Goal: Task Accomplishment & Management: Manage account settings

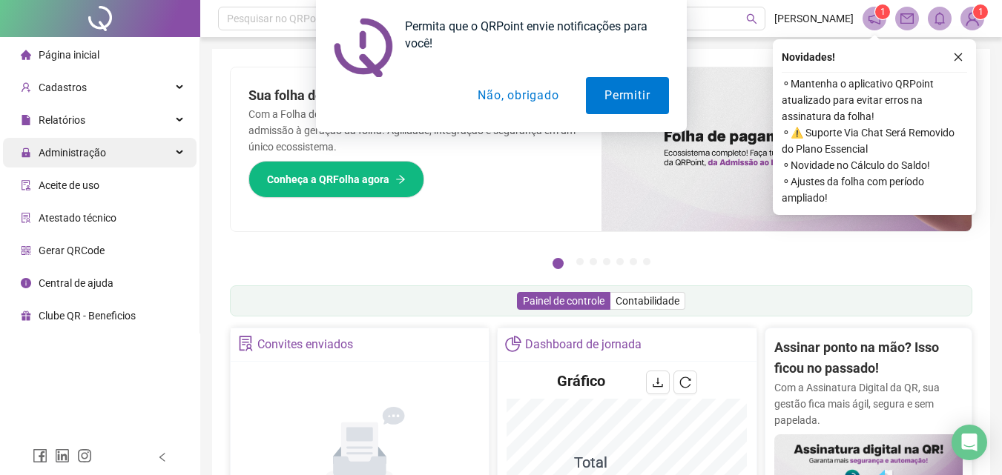
click at [115, 142] on div "Administração" at bounding box center [100, 153] width 194 height 30
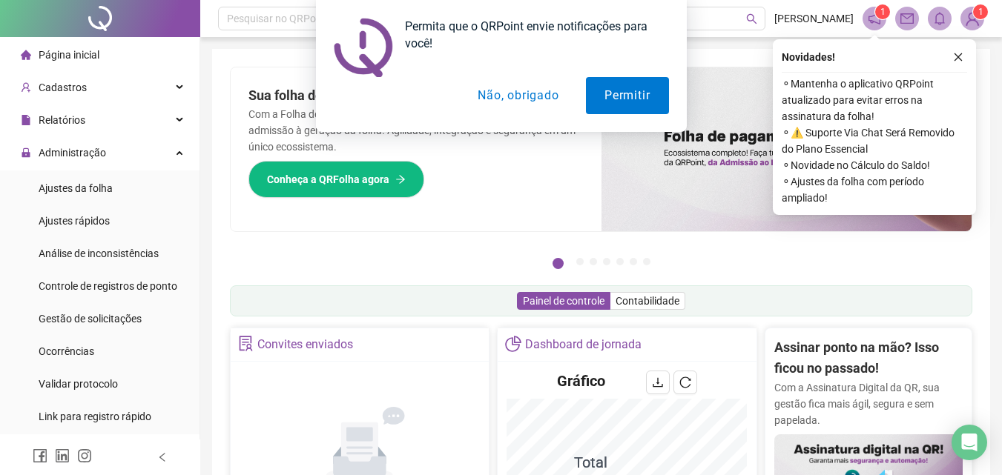
click at [94, 85] on div "Permita que o QRPoint envie notificações para você! Permitir Não, obrigado" at bounding box center [501, 66] width 1002 height 132
click at [69, 85] on div "Permita que o QRPoint envie notificações para você! Permitir Não, obrigado" at bounding box center [501, 66] width 1002 height 132
click at [165, 84] on div "Permita que o QRPoint envie notificações para você! Permitir Não, obrigado" at bounding box center [501, 66] width 1002 height 132
click at [167, 151] on div "Administração" at bounding box center [100, 153] width 194 height 30
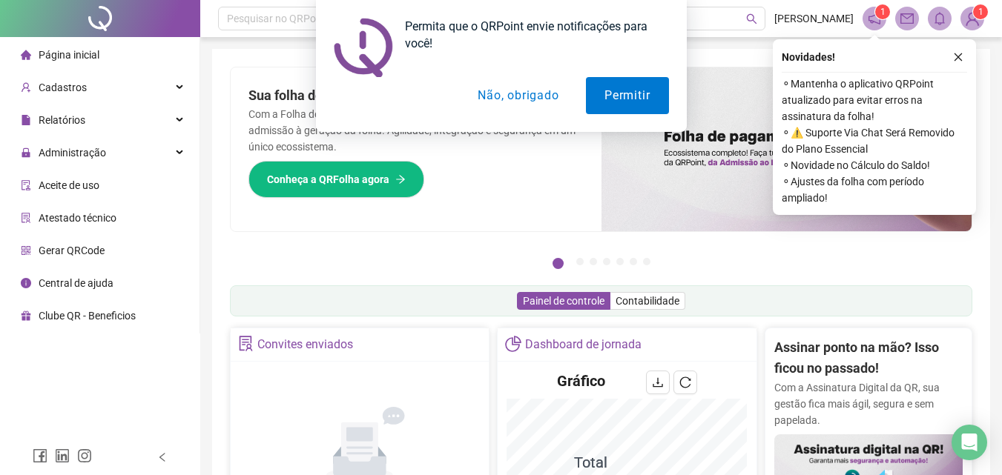
click at [178, 90] on div "Permita que o QRPoint envie notificações para você! Permitir Não, obrigado" at bounding box center [501, 66] width 1002 height 132
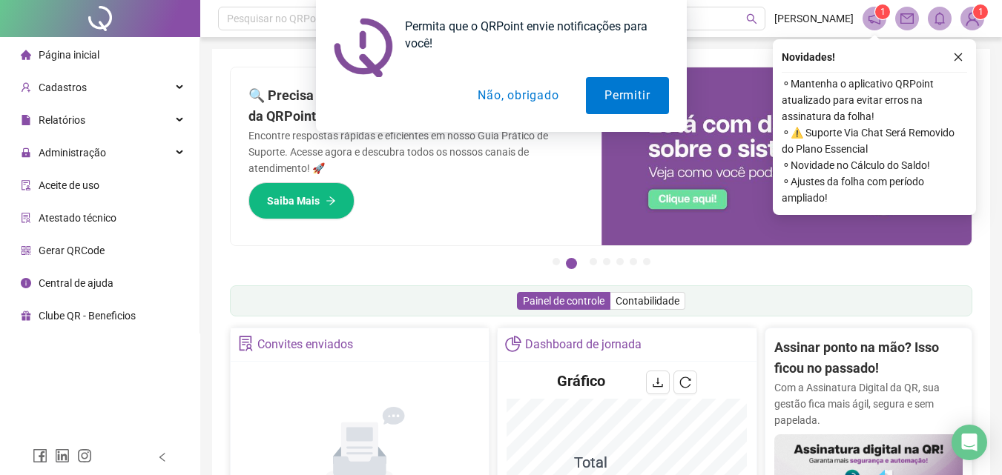
drag, startPoint x: 547, startPoint y: 104, endPoint x: 480, endPoint y: 102, distance: 67.5
click at [546, 104] on button "Não, obrigado" at bounding box center [518, 95] width 118 height 37
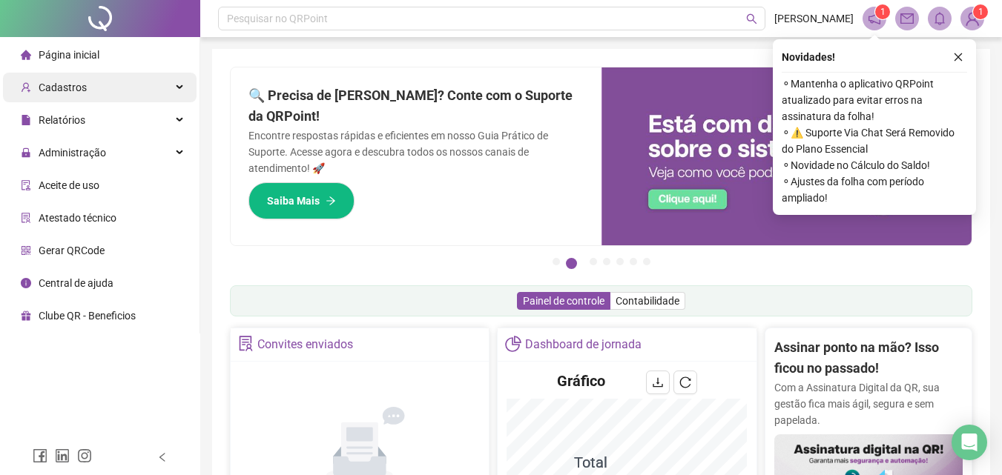
click at [50, 83] on span "Cadastros" at bounding box center [63, 88] width 48 height 12
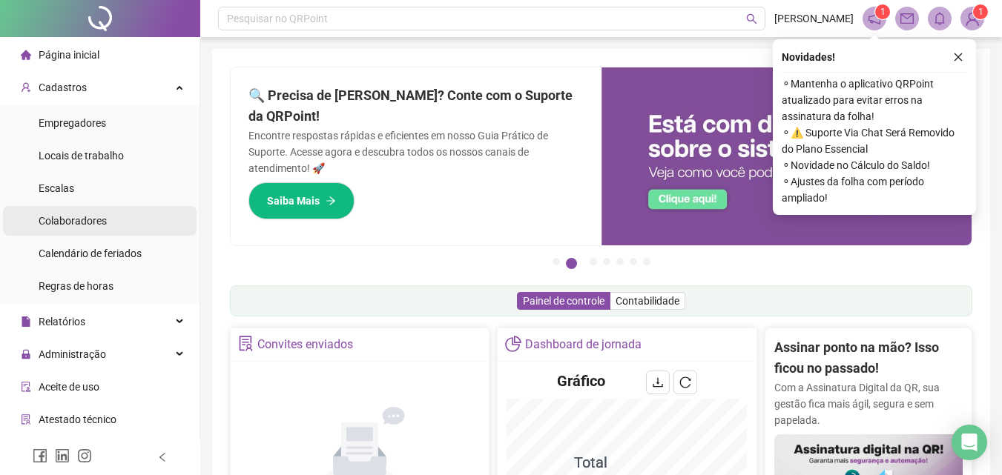
click at [85, 229] on div "Colaboradores" at bounding box center [73, 221] width 68 height 30
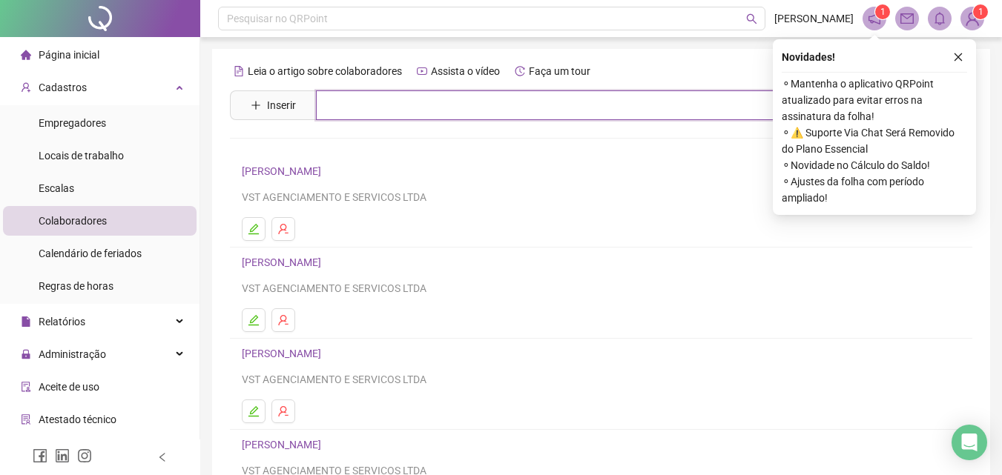
click at [340, 109] on input "text" at bounding box center [612, 105] width 592 height 30
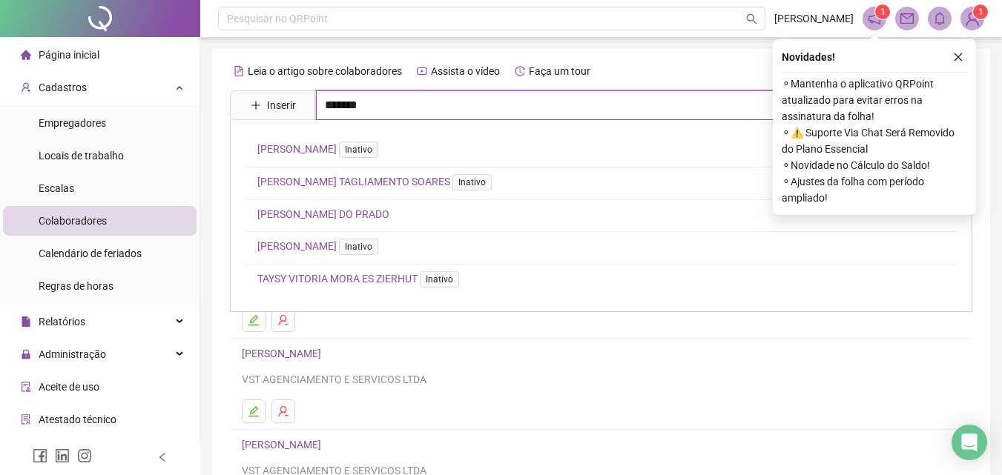
drag, startPoint x: 366, startPoint y: 107, endPoint x: 340, endPoint y: 110, distance: 26.1
click at [340, 110] on input "*******" at bounding box center [612, 105] width 592 height 30
type input "*******"
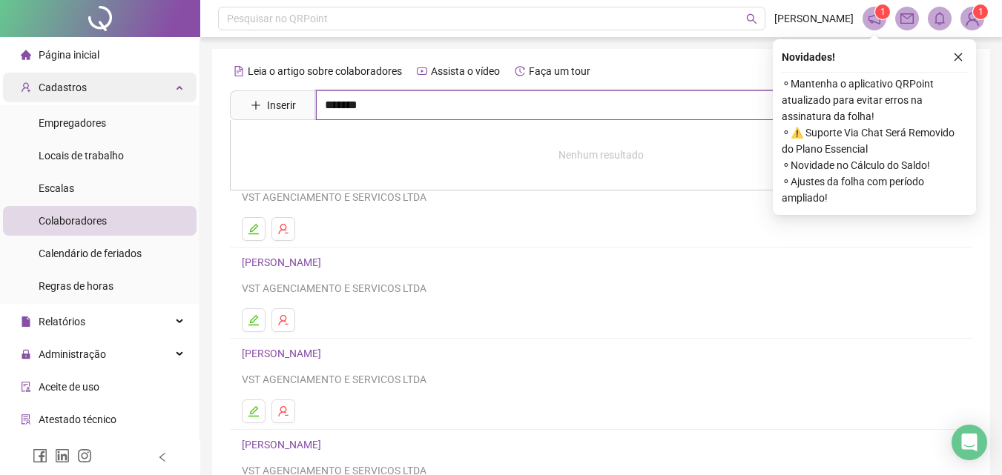
drag, startPoint x: 424, startPoint y: 113, endPoint x: 59, endPoint y: 93, distance: 365.3
click at [190, 93] on div "Página inicial Cadastros Empregadores Locais de trabalho Escalas Colaboradores …" at bounding box center [501, 358] width 1002 height 717
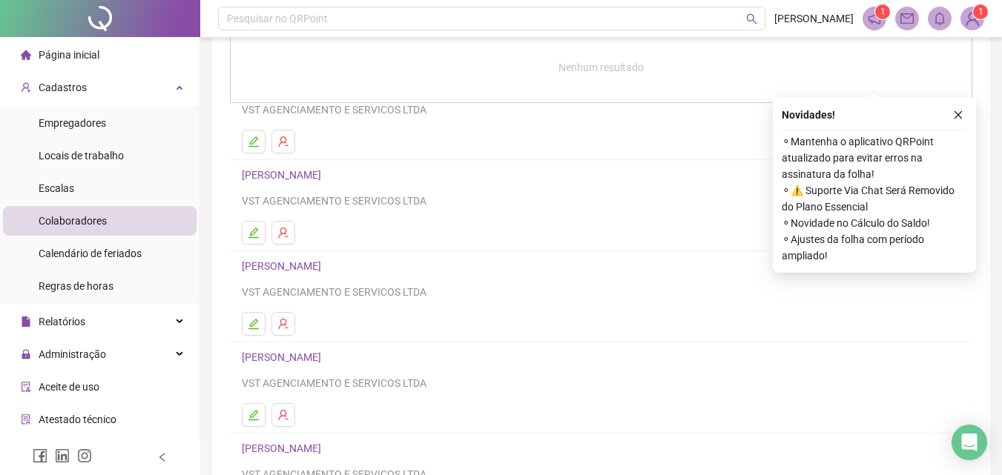
scroll to position [242, 0]
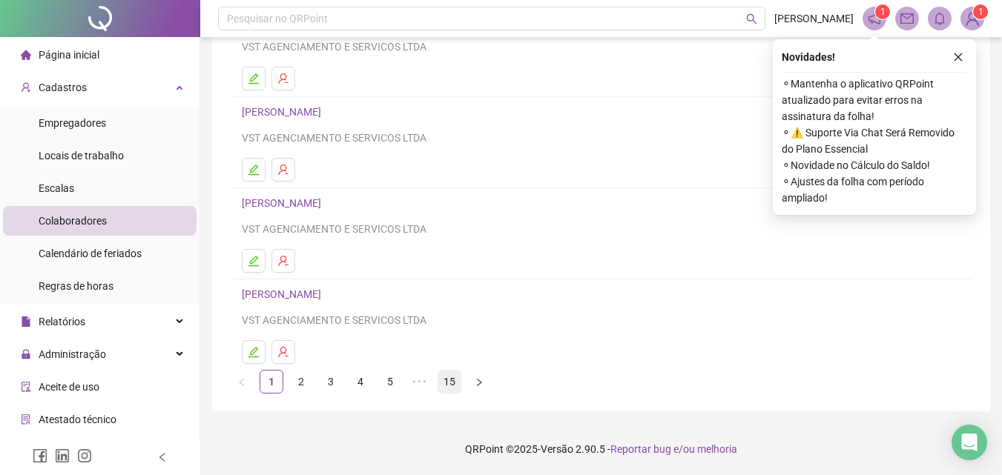
click at [440, 382] on link "15" at bounding box center [449, 382] width 22 height 22
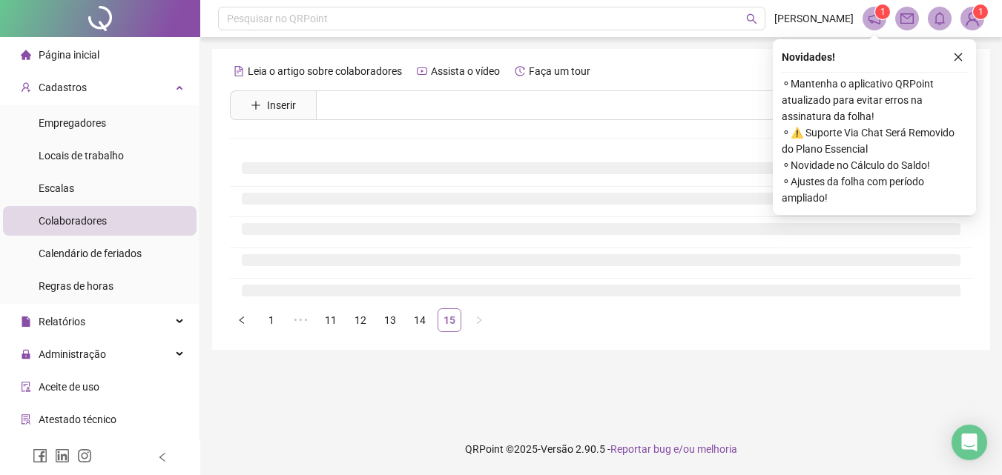
scroll to position [0, 0]
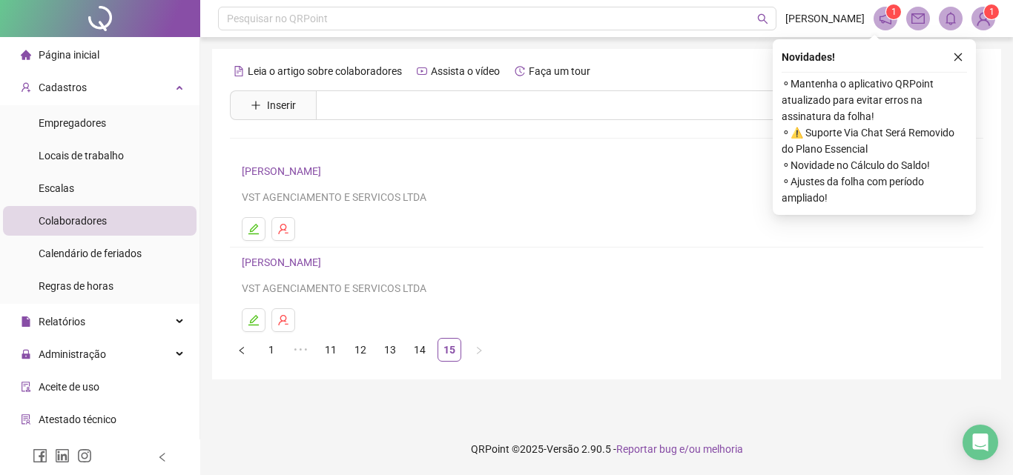
click at [315, 264] on link "[PERSON_NAME]" at bounding box center [284, 263] width 84 height 12
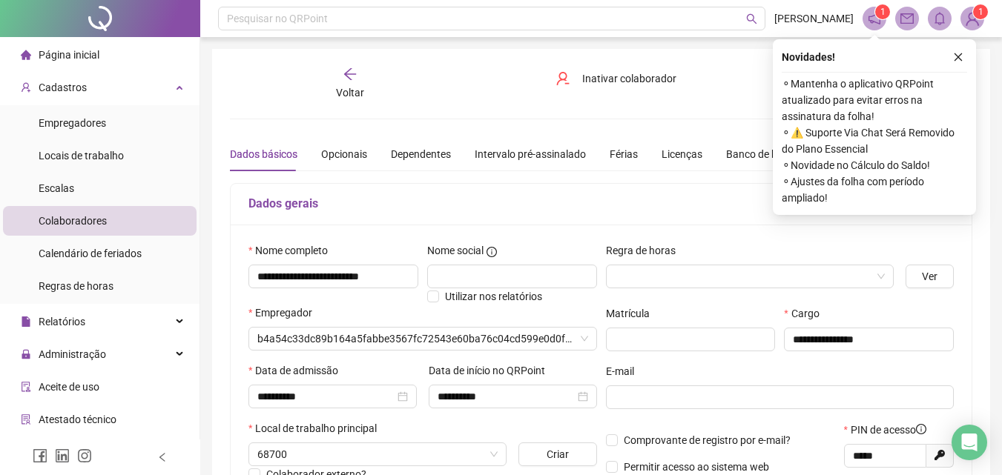
type input "**********"
click at [678, 386] on span at bounding box center [780, 398] width 348 height 24
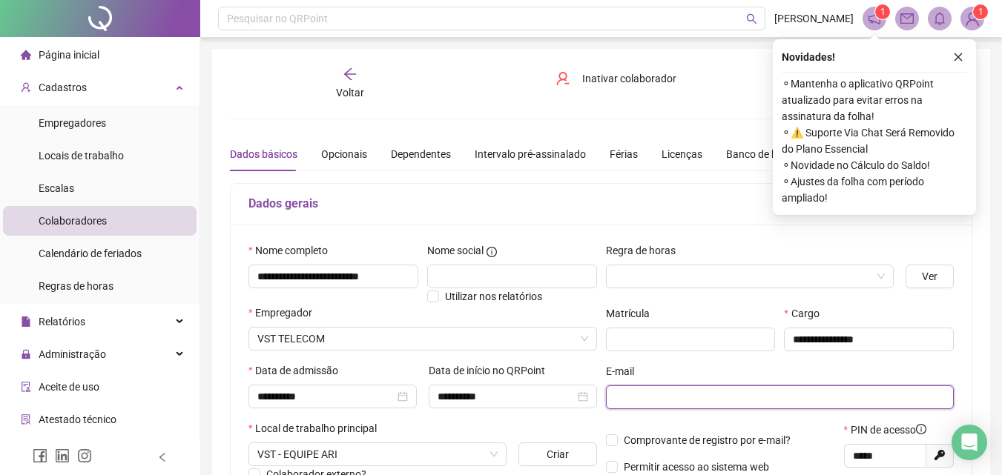
click at [675, 391] on input "text" at bounding box center [779, 397] width 328 height 16
paste input "**********"
click at [665, 400] on input "**********" at bounding box center [779, 397] width 328 height 16
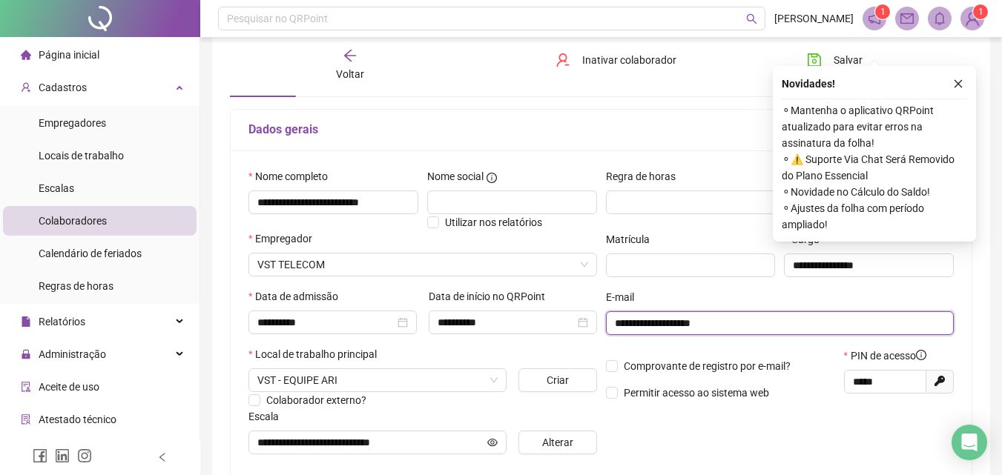
scroll to position [148, 0]
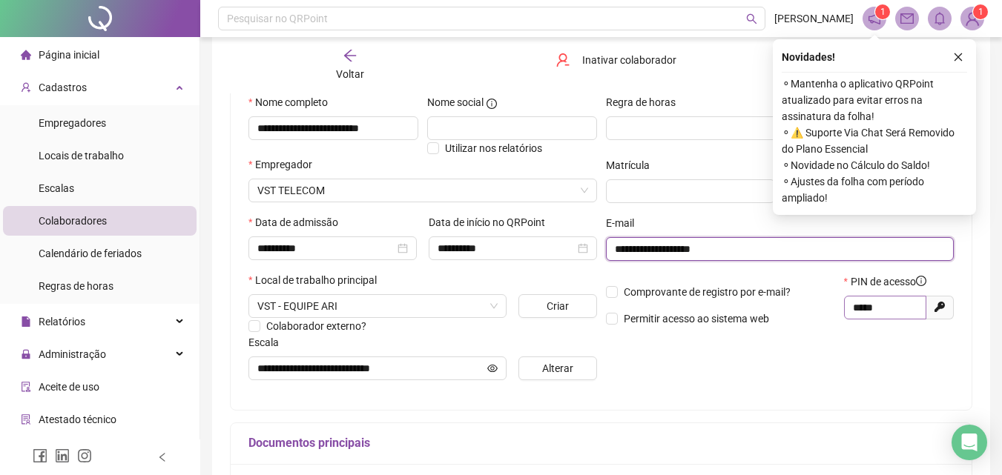
type input "**********"
drag, startPoint x: 867, startPoint y: 311, endPoint x: 836, endPoint y: 309, distance: 31.9
click at [836, 309] on div "Comprovante de registro por e-mail? Permitir acesso ao sistema web PIN de acess…" at bounding box center [779, 306] width 357 height 64
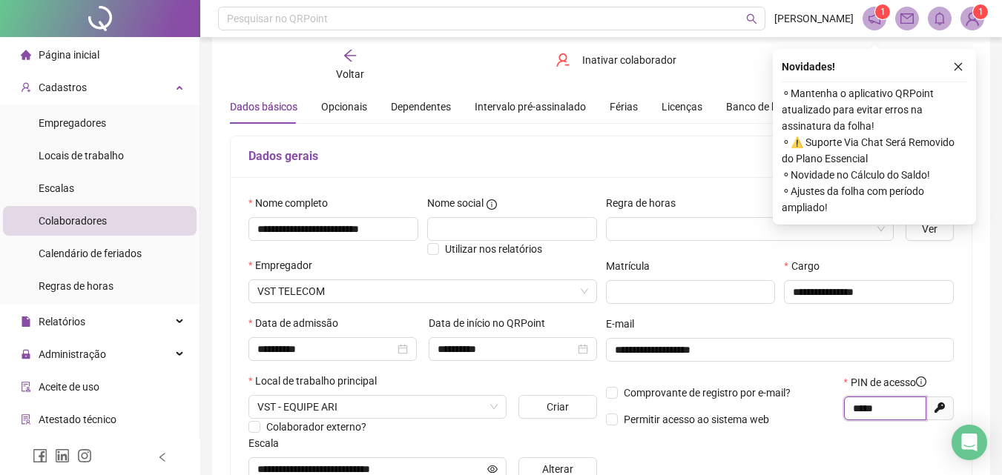
scroll to position [74, 0]
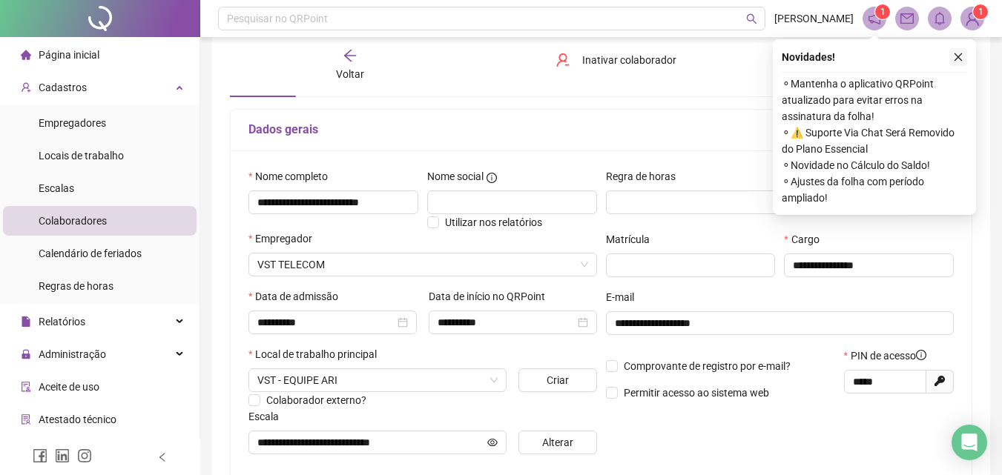
click at [959, 59] on icon "close" at bounding box center [958, 57] width 10 height 10
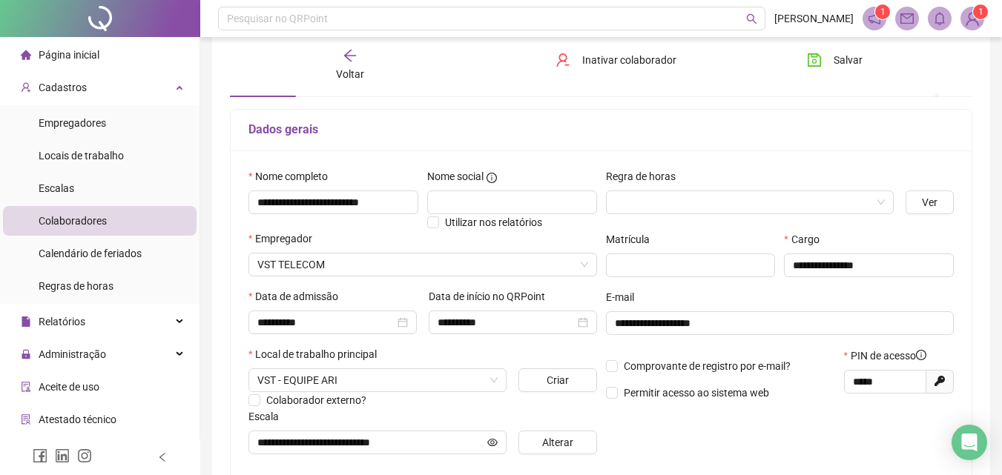
click at [820, 413] on div "**********" at bounding box center [779, 317] width 357 height 298
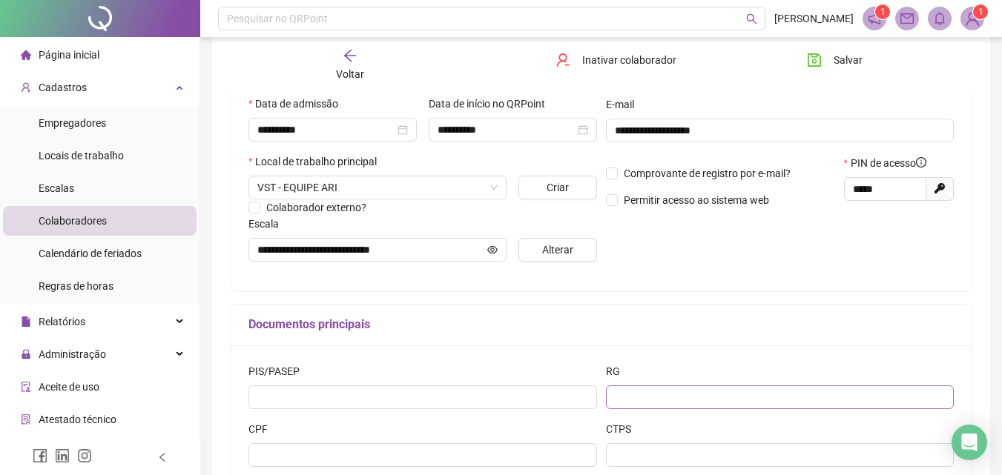
scroll to position [371, 0]
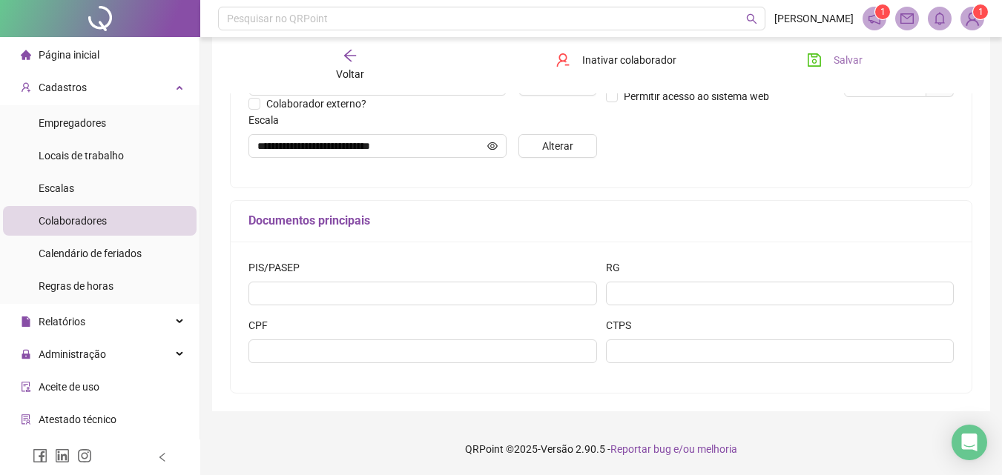
click at [826, 54] on button "Salvar" at bounding box center [835, 60] width 78 height 24
click at [116, 51] on li "Página inicial" at bounding box center [100, 55] width 194 height 30
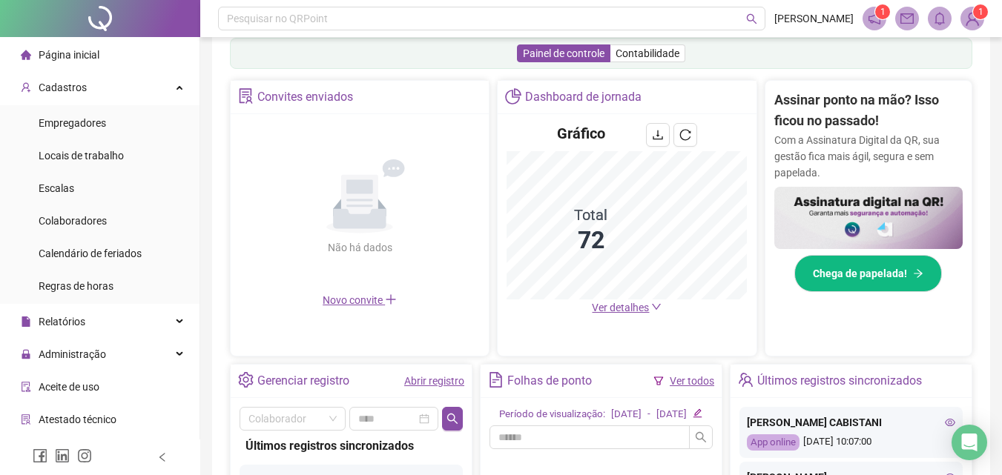
scroll to position [371, 0]
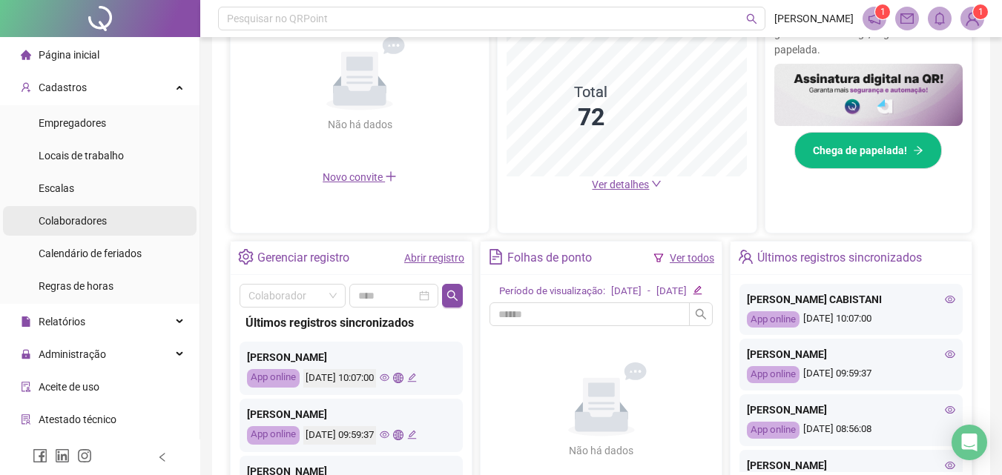
click at [78, 218] on span "Colaboradores" at bounding box center [73, 221] width 68 height 12
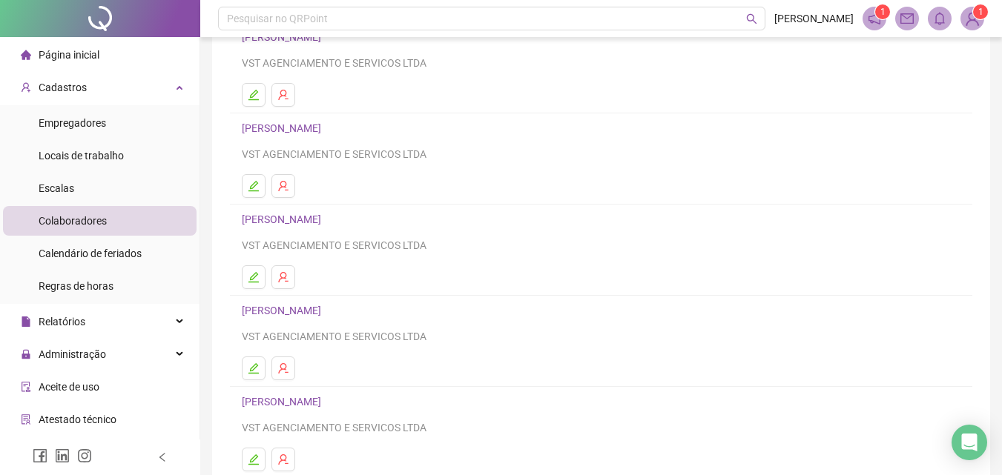
scroll to position [242, 0]
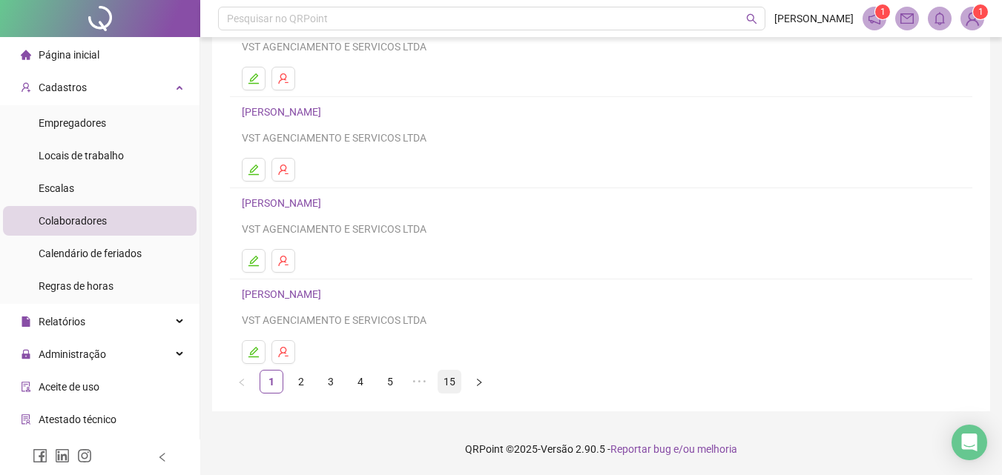
click at [456, 383] on link "15" at bounding box center [449, 382] width 22 height 22
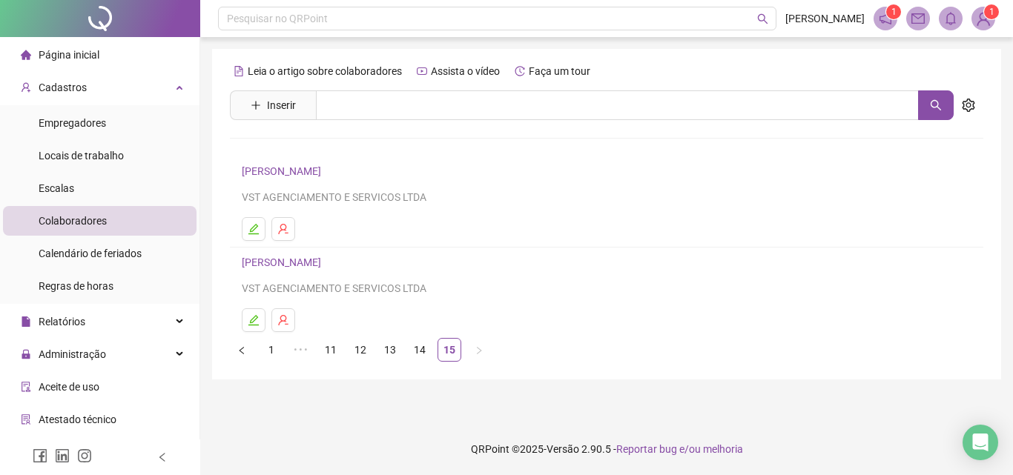
click at [325, 267] on link "[PERSON_NAME]" at bounding box center [284, 263] width 84 height 12
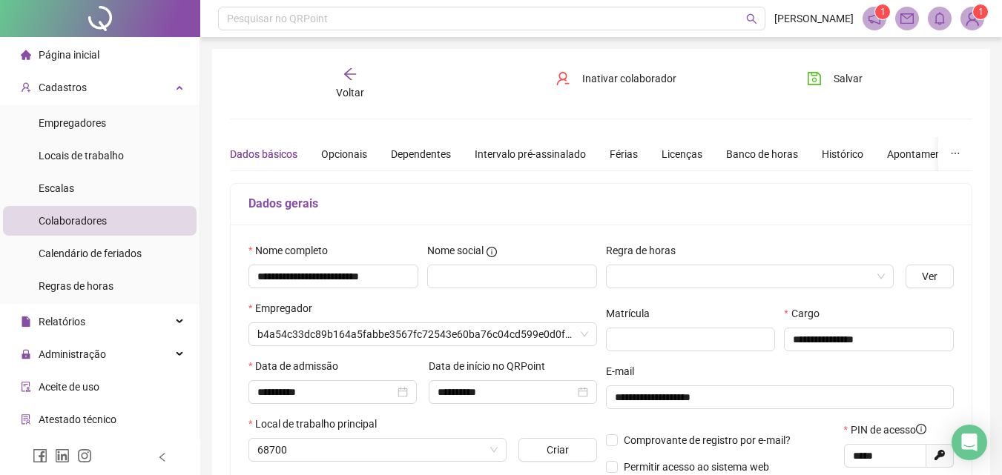
type input "**********"
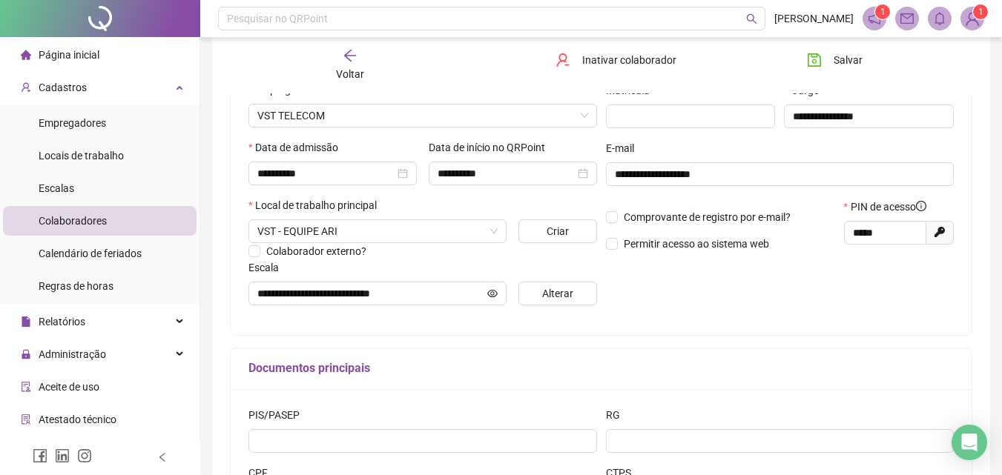
scroll to position [297, 0]
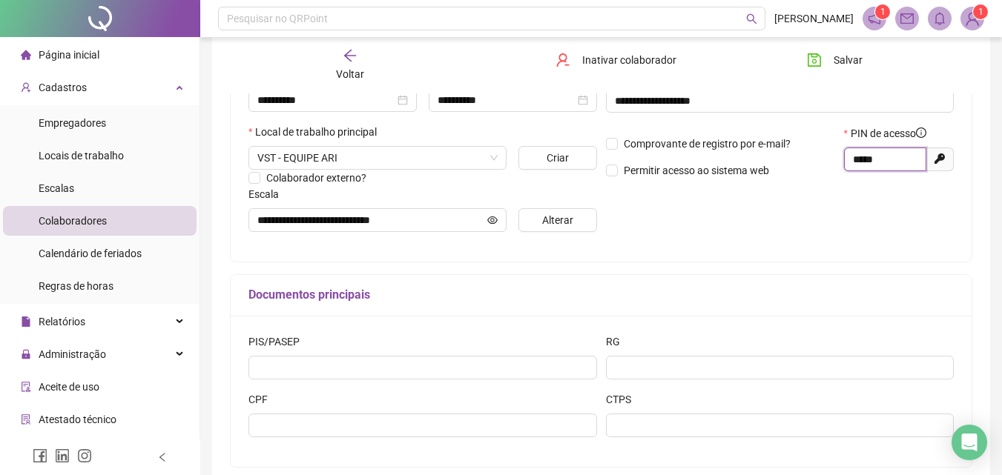
click at [875, 167] on input "*****" at bounding box center [884, 159] width 62 height 16
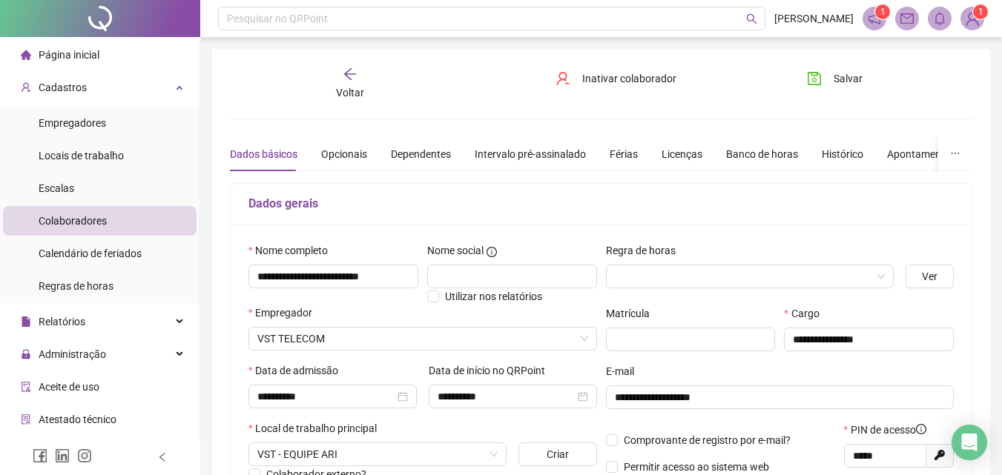
click at [64, 59] on span "Página inicial" at bounding box center [69, 55] width 61 height 12
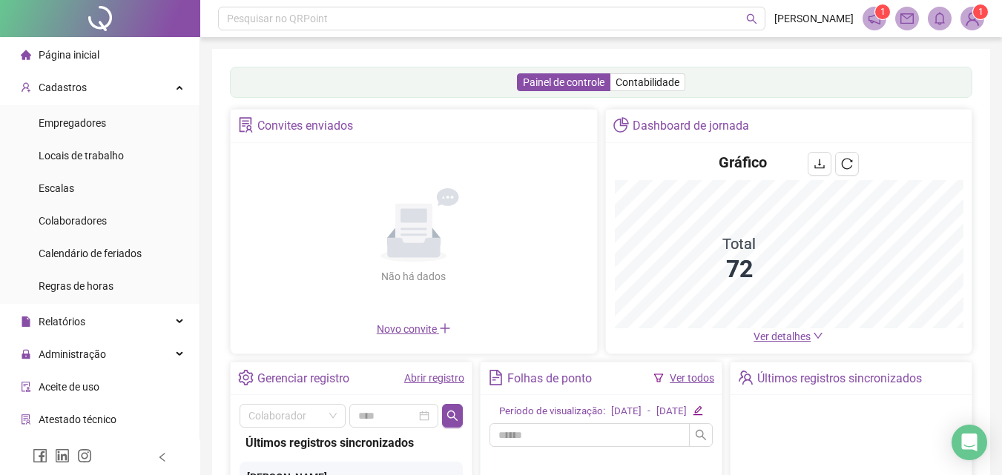
click at [86, 53] on span "Página inicial" at bounding box center [69, 55] width 61 height 12
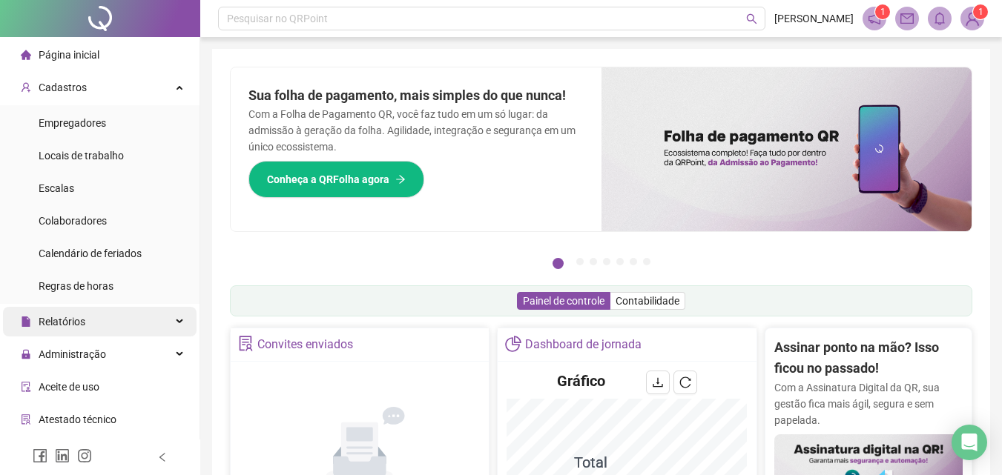
click at [88, 327] on div "Relatórios" at bounding box center [100, 322] width 194 height 30
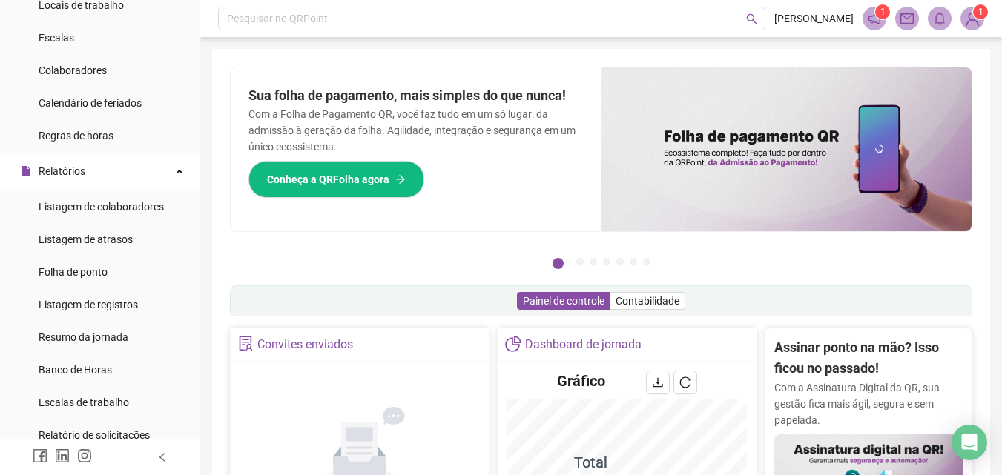
scroll to position [148, 0]
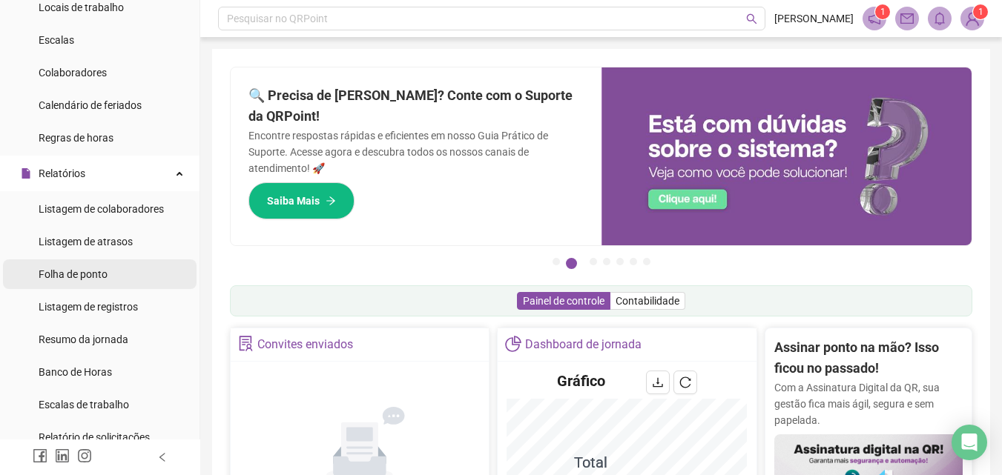
click at [67, 282] on div "Folha de ponto" at bounding box center [73, 274] width 69 height 30
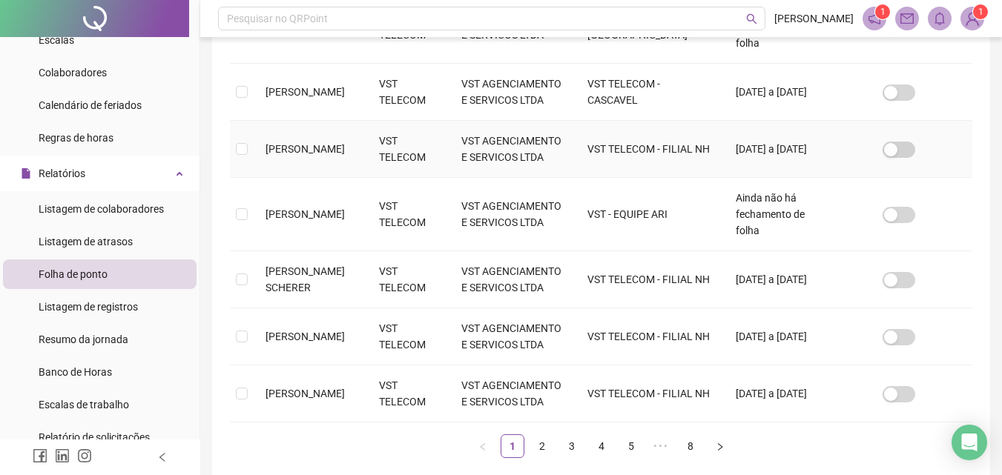
scroll to position [589, 0]
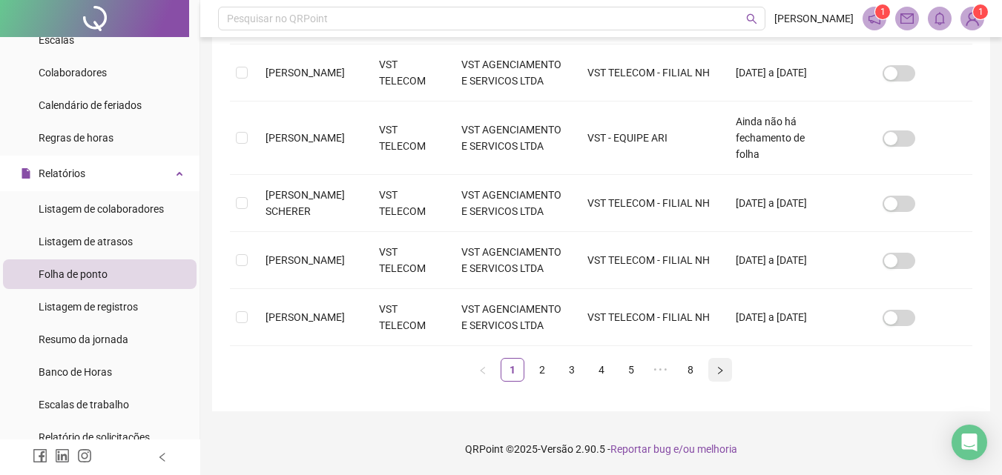
click at [727, 374] on button "button" at bounding box center [720, 370] width 24 height 24
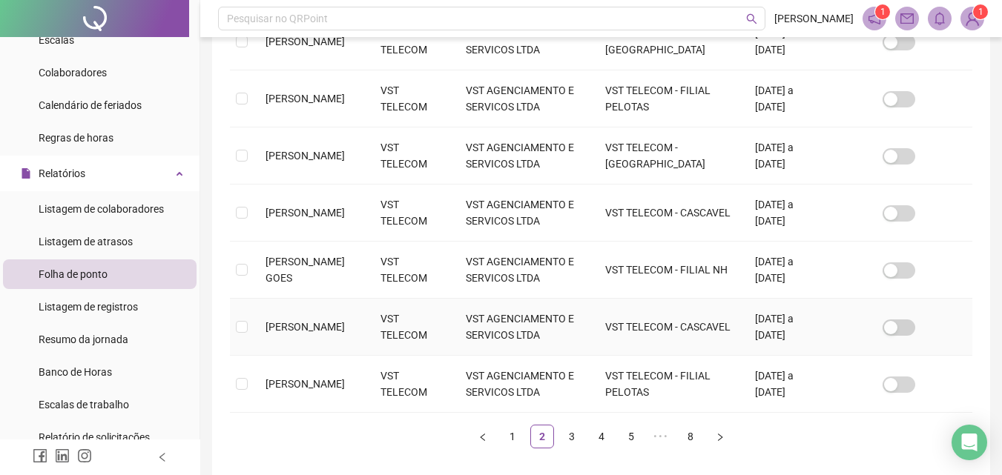
scroll to position [557, 0]
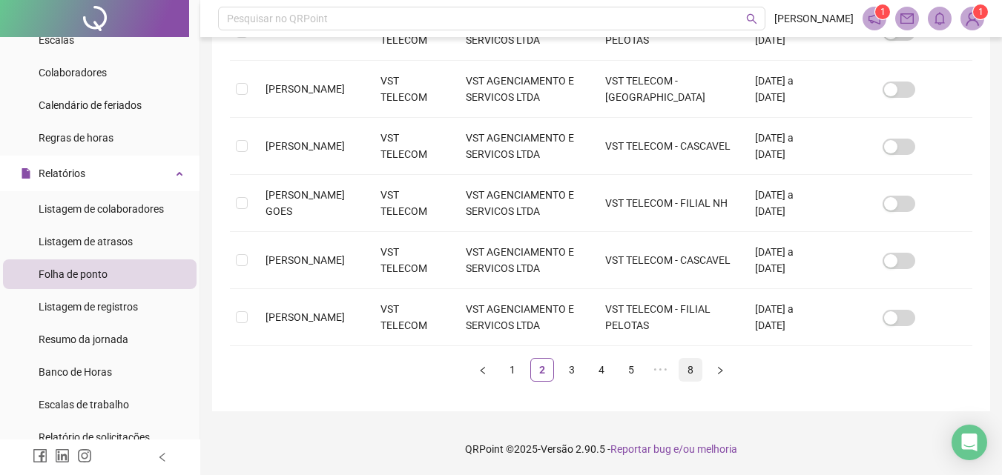
click at [696, 368] on link "8" at bounding box center [690, 370] width 22 height 22
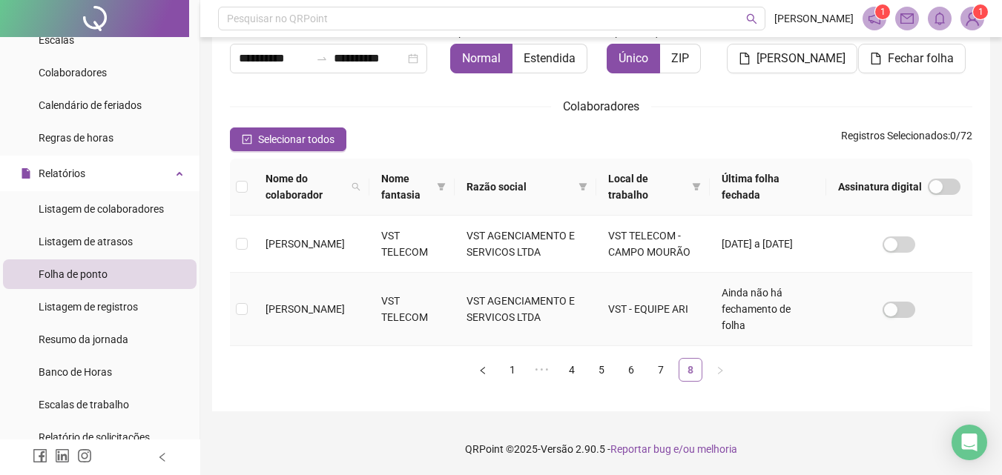
scroll to position [66, 0]
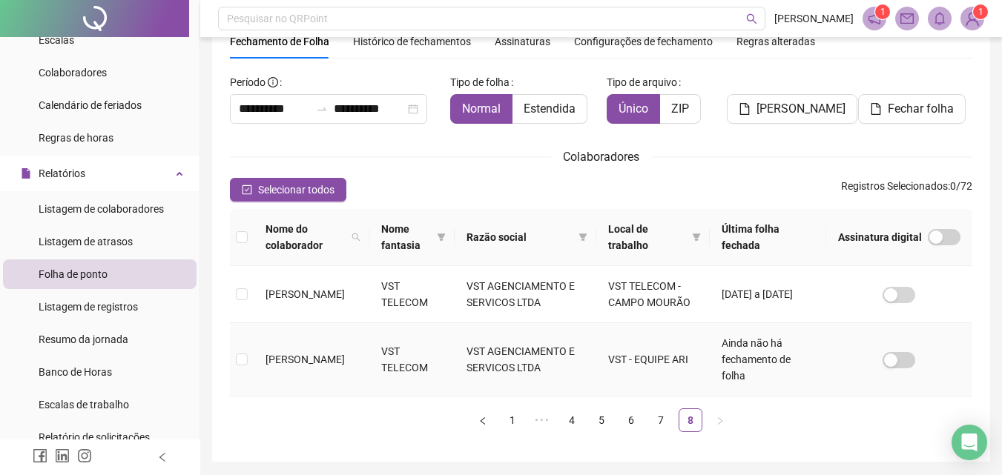
click at [595, 374] on td "VST AGENCIAMENTO E SERVICOS LTDA" at bounding box center [524, 359] width 141 height 73
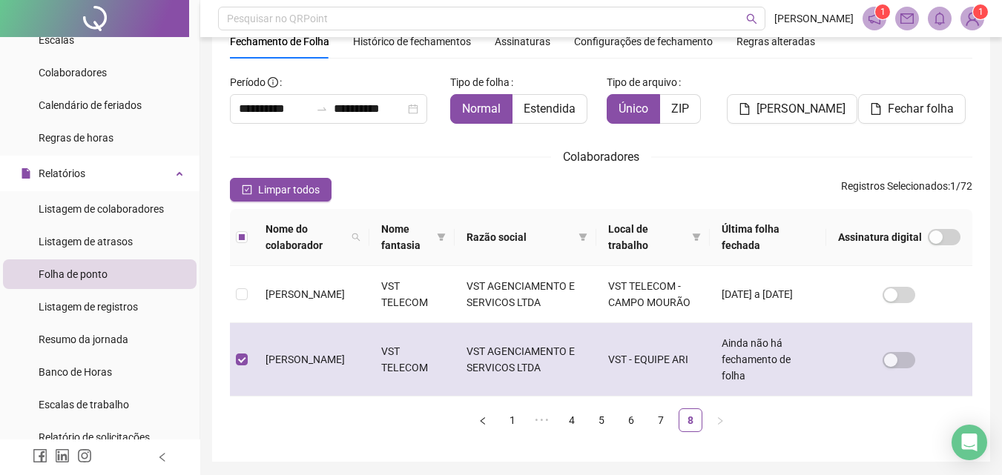
click at [595, 374] on td "VST AGENCIAMENTO E SERVICOS LTDA" at bounding box center [524, 359] width 141 height 73
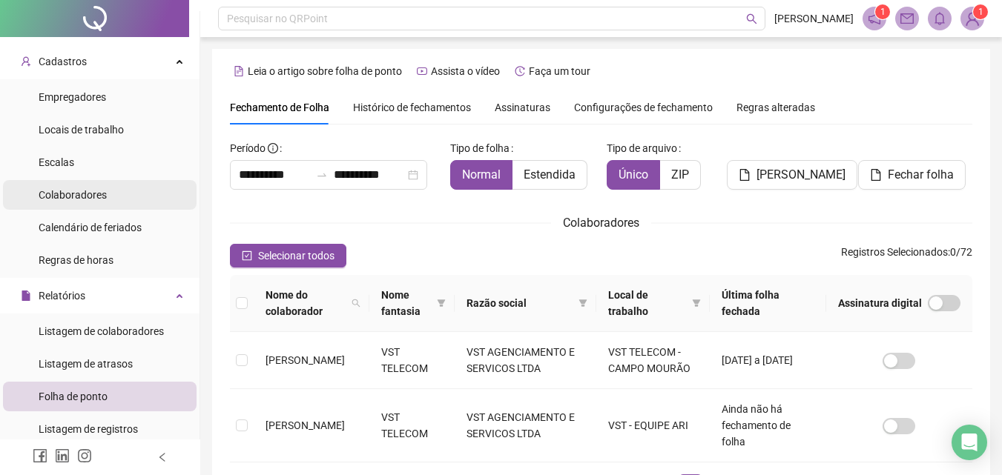
scroll to position [0, 0]
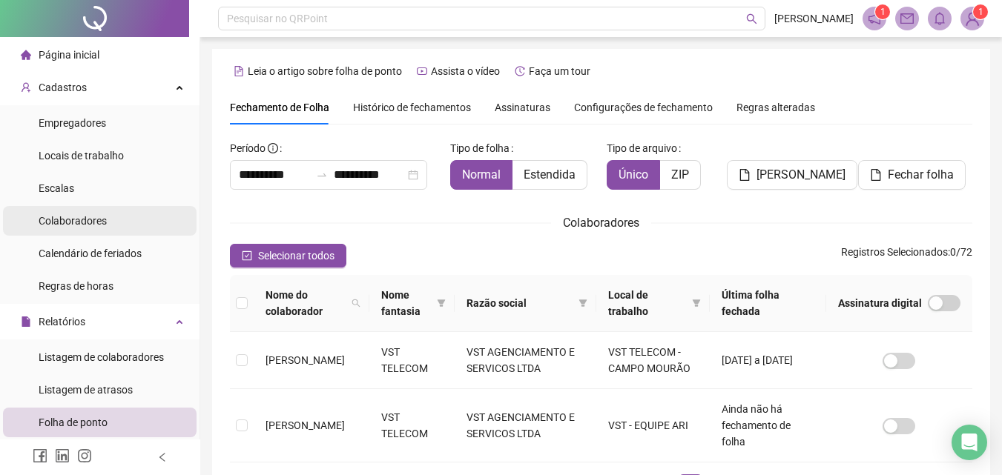
click at [87, 222] on span "Colaboradores" at bounding box center [73, 221] width 68 height 12
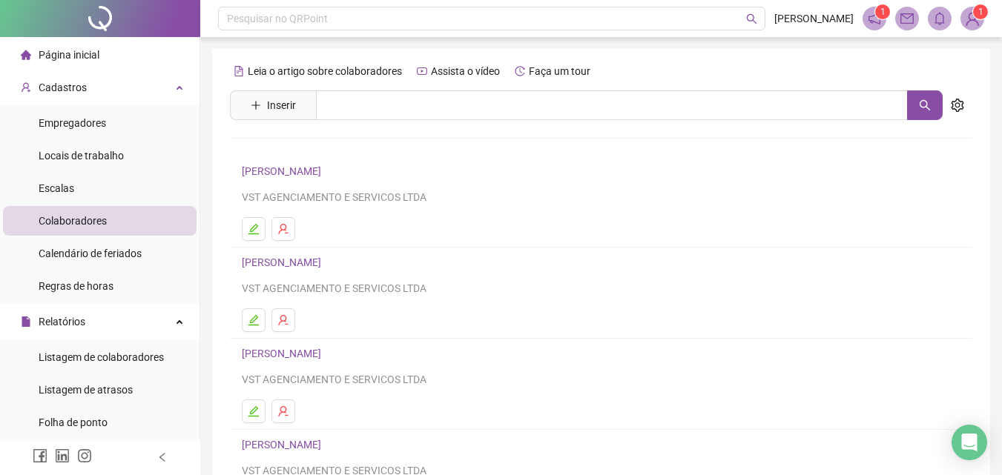
scroll to position [242, 0]
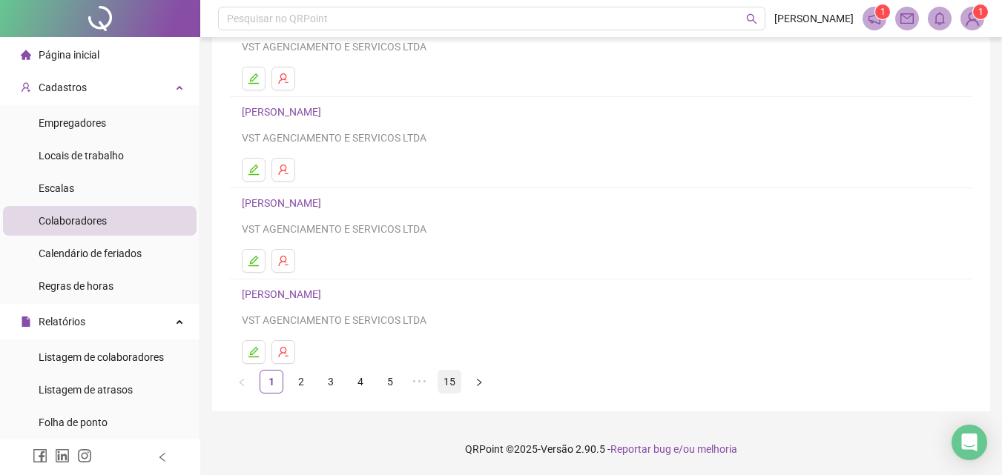
click at [449, 384] on link "15" at bounding box center [449, 382] width 22 height 22
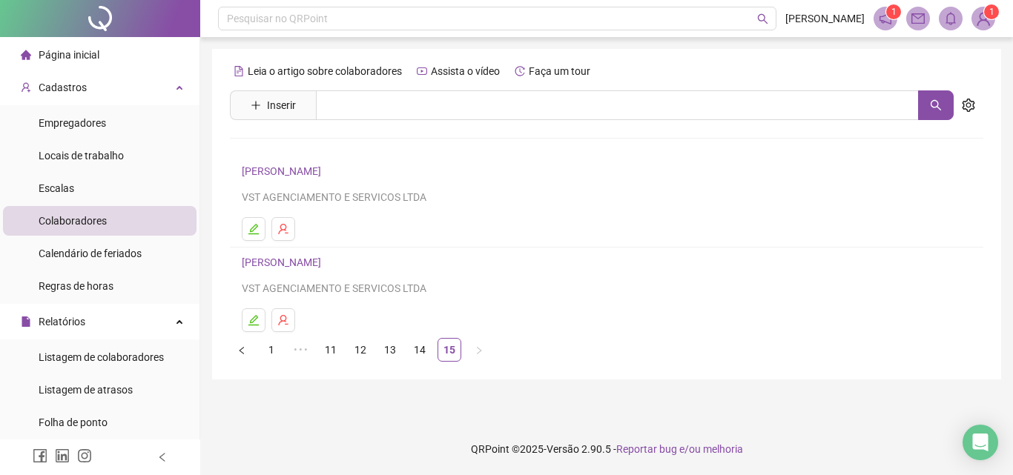
click at [299, 263] on link "[PERSON_NAME]" at bounding box center [284, 263] width 84 height 12
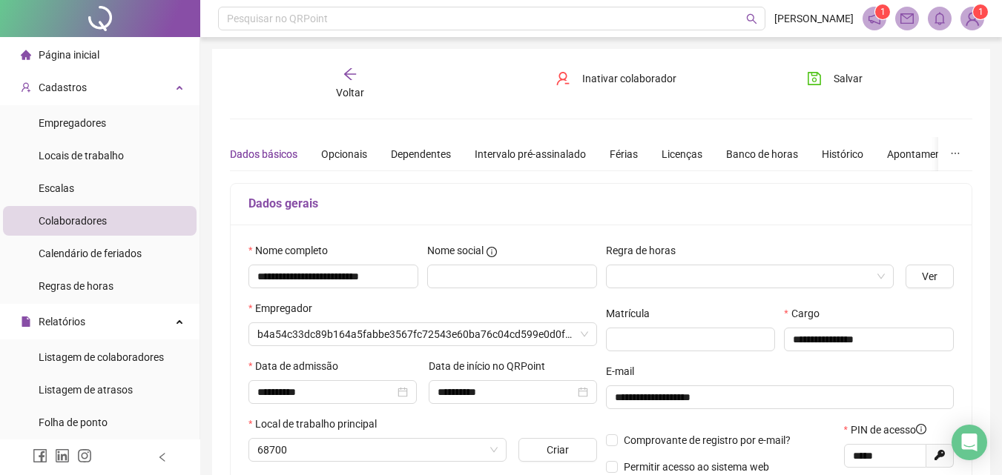
type input "**********"
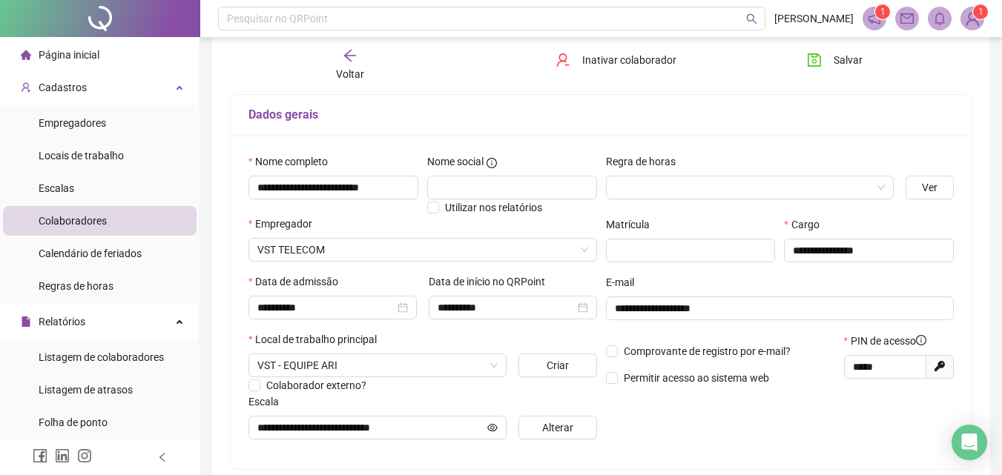
scroll to position [222, 0]
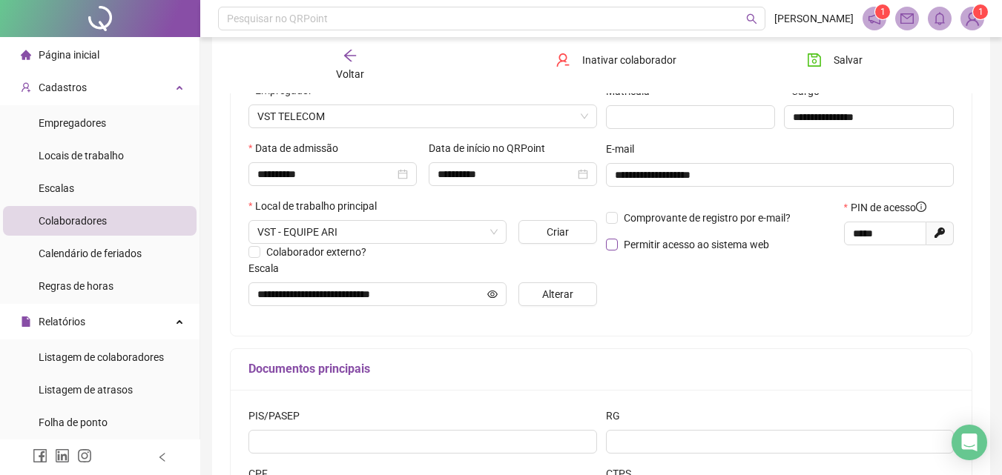
click at [618, 244] on span "Permitir acesso ao sistema web" at bounding box center [696, 245] width 157 height 16
click at [839, 64] on span "Salvar" at bounding box center [847, 60] width 29 height 16
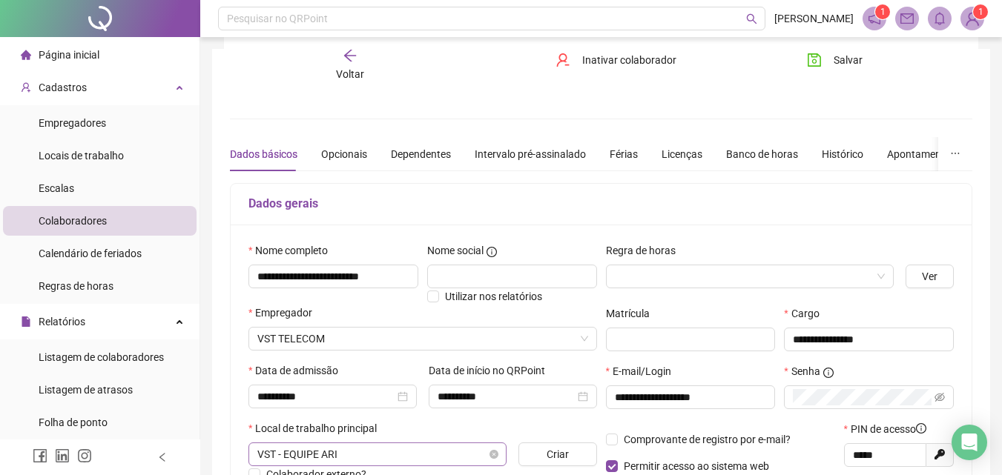
scroll to position [371, 0]
